Goal: Obtain resource: Download file/media

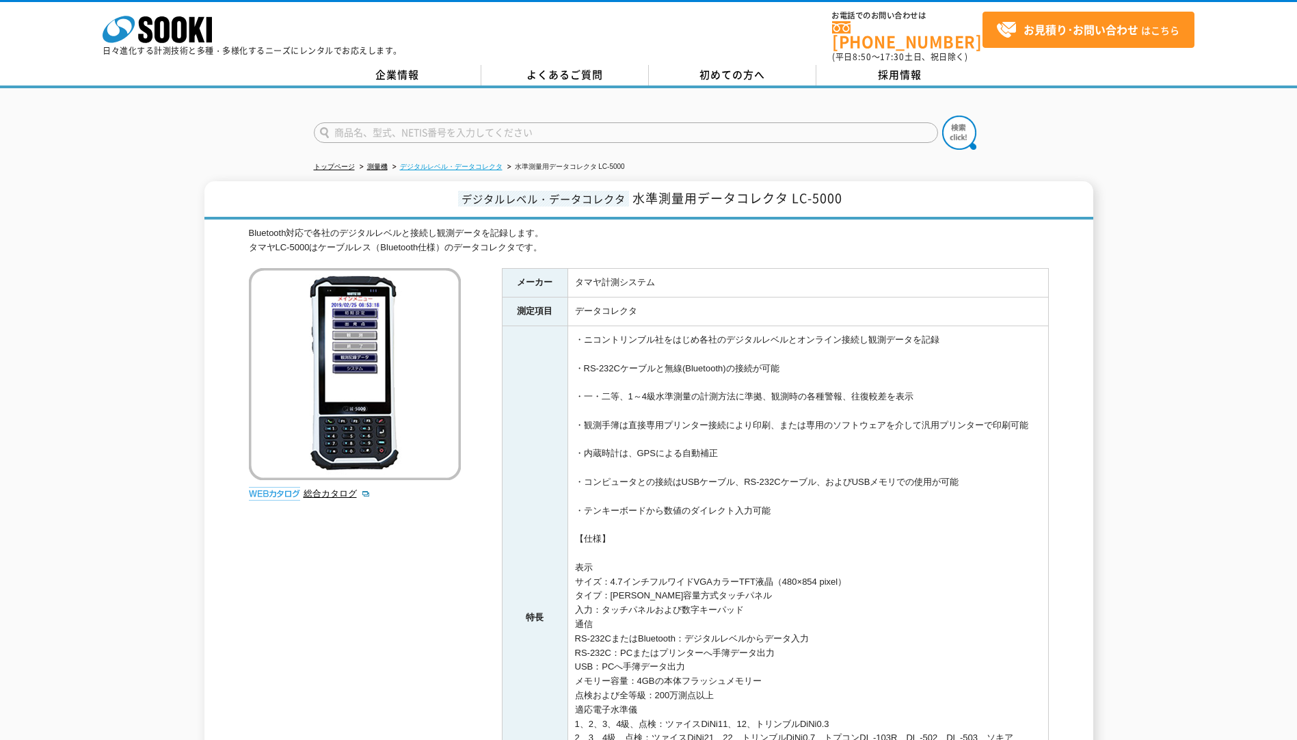
click at [473, 163] on link "デジタルレベル・データコレクタ" at bounding box center [451, 167] width 103 height 8
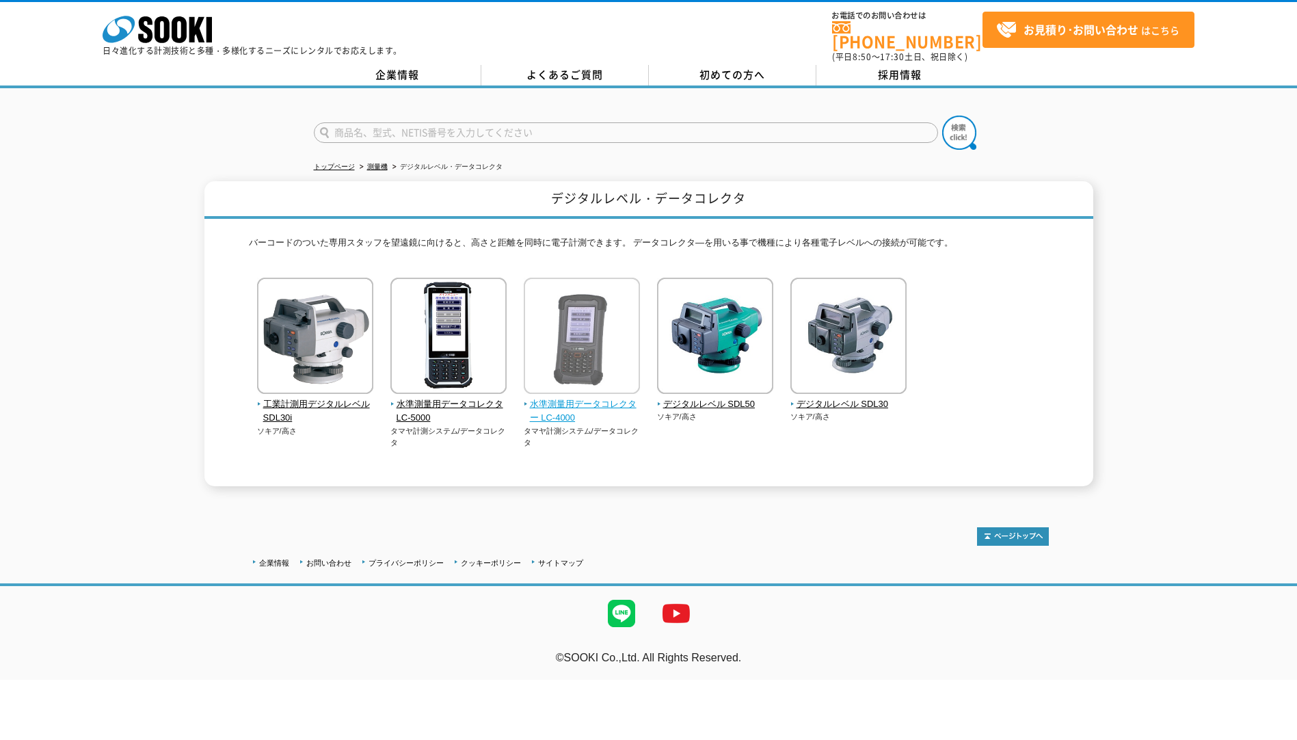
click at [532, 397] on span "水準測量用データコレクター LC-4000" at bounding box center [582, 411] width 117 height 29
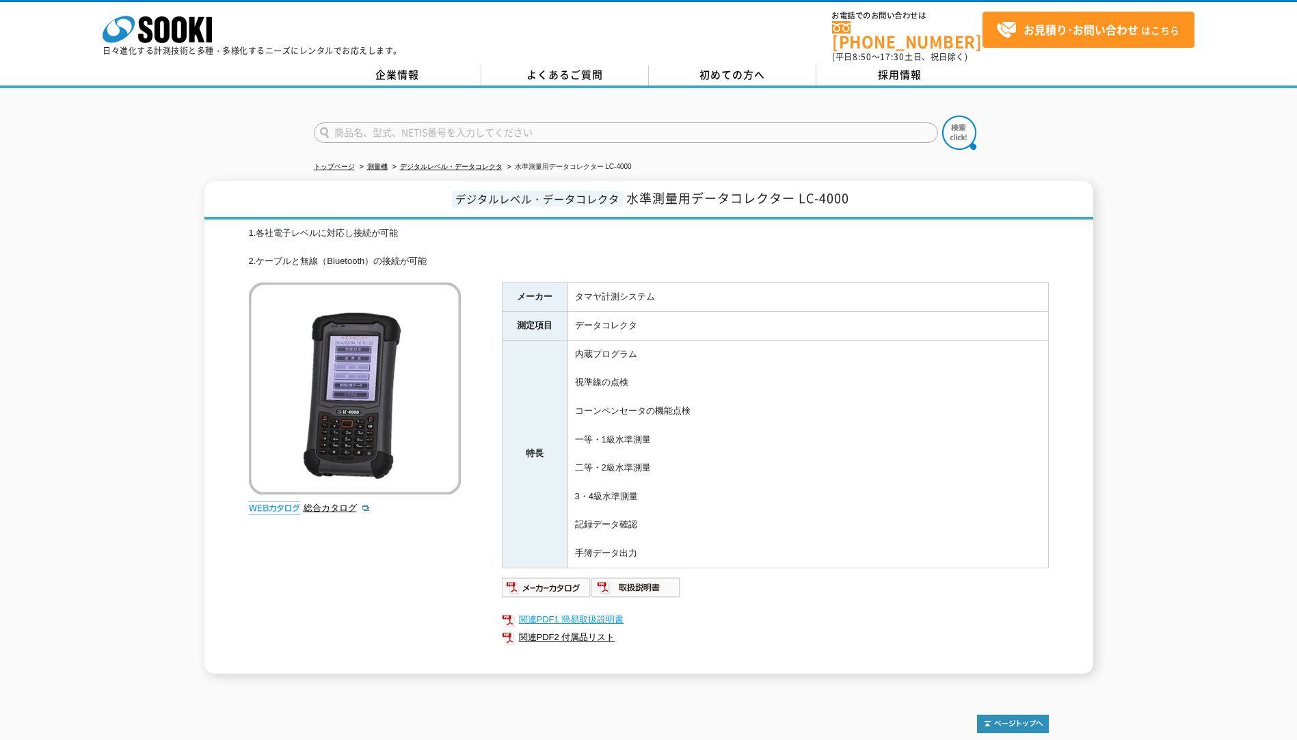
click at [554, 611] on link "関連PDF1 簡易取扱説明書" at bounding box center [775, 620] width 547 height 18
